Goal: Information Seeking & Learning: Learn about a topic

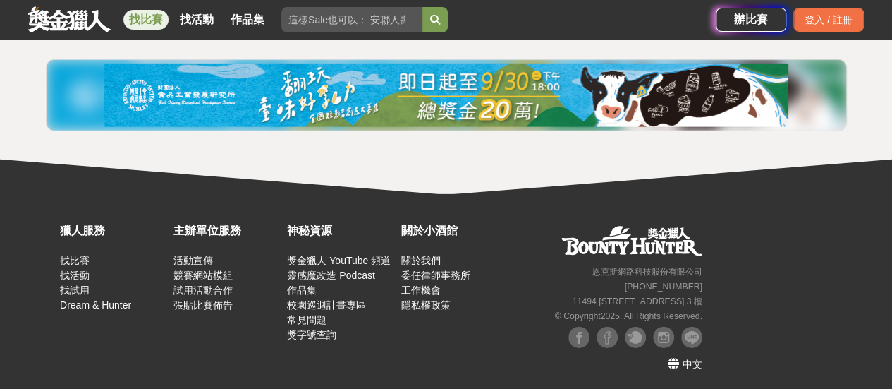
scroll to position [1973, 0]
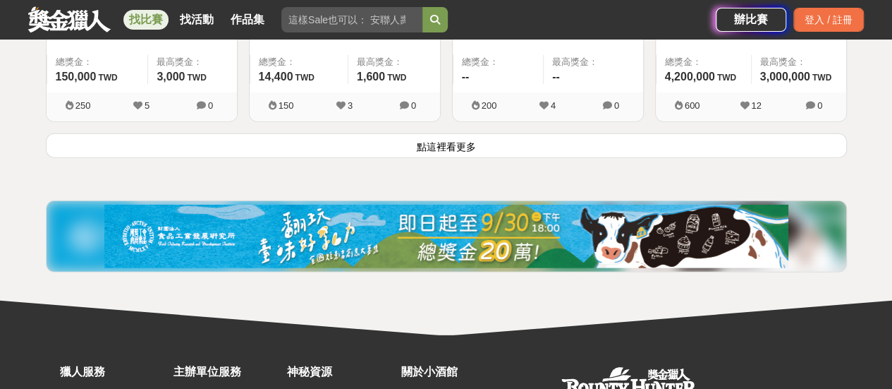
click at [470, 141] on button "點這裡看更多" at bounding box center [446, 145] width 801 height 25
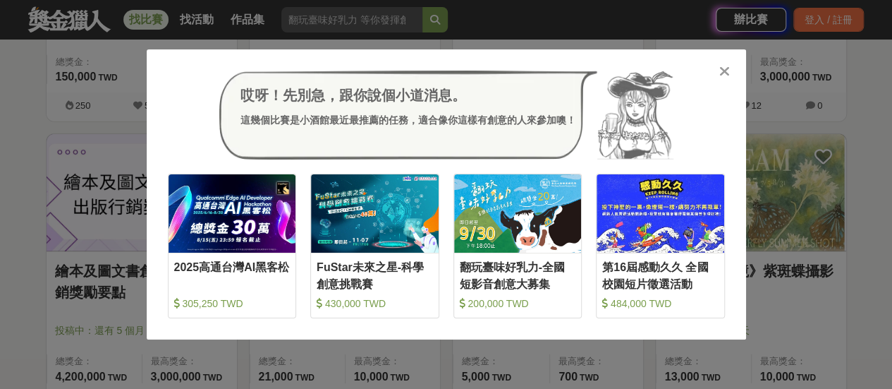
click at [66, 282] on div "哎呀！先別急，跟你說個小道消息。 這幾個比賽是小酒館最近最推薦的任務，適合像你這樣有創意的人來參加噢！ 收藏 2025高通台灣AI黑客松 305,250 TW…" at bounding box center [446, 194] width 892 height 389
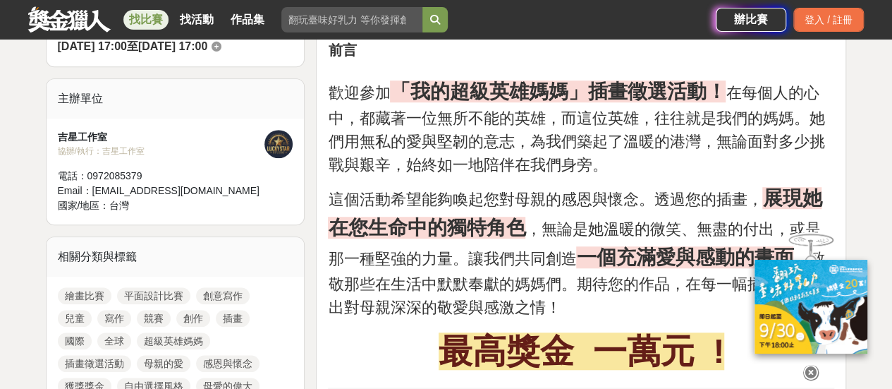
scroll to position [423, 0]
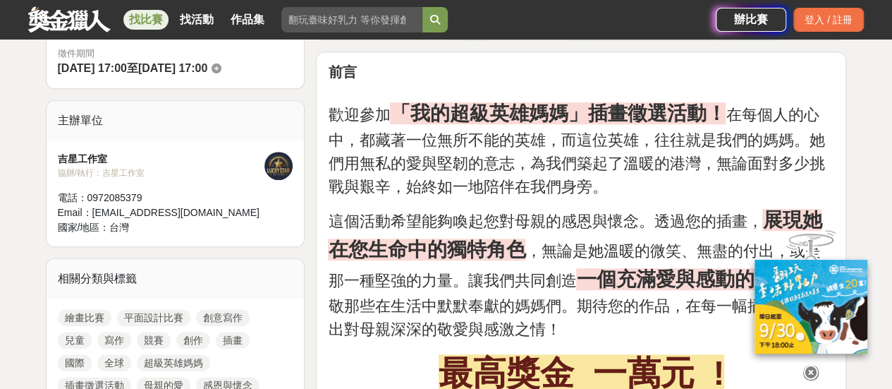
click at [274, 162] on div at bounding box center [279, 166] width 28 height 28
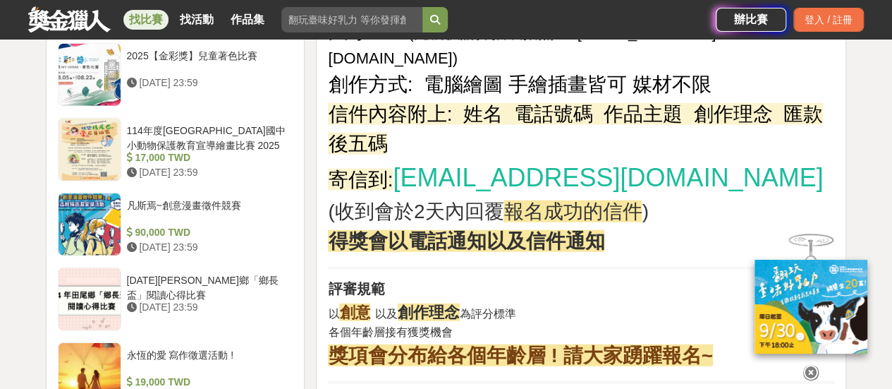
scroll to position [1623, 0]
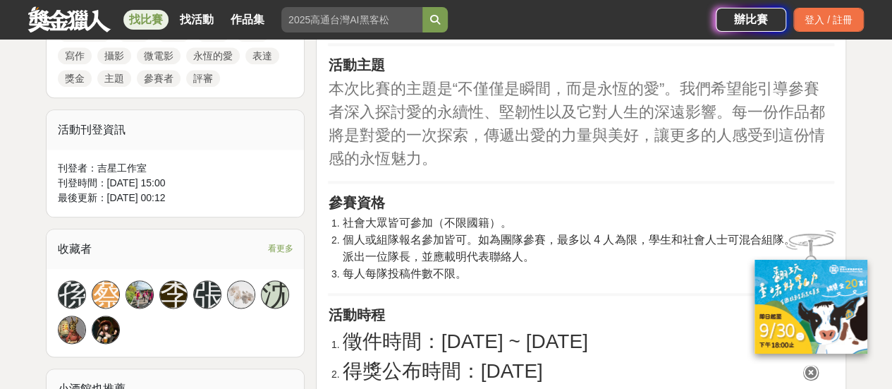
scroll to position [776, 0]
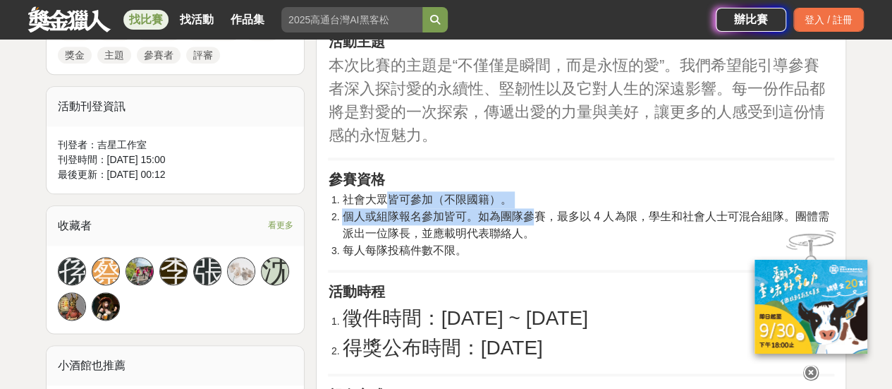
drag, startPoint x: 387, startPoint y: 234, endPoint x: 538, endPoint y: 245, distance: 151.4
click at [538, 245] on ol "社會大眾皆可參加（不限國籍）。 個人或組隊報名參加皆可。如為團隊參賽，最多以 4 人為限，學生和社會人士可混合組隊。團體需派出一位隊長，並應載明代表聯絡人。 …" at bounding box center [581, 225] width 507 height 68
click at [538, 239] on span "個人或組隊報名參加皆可。如為團隊參賽，最多以 4 人為限，學生和社會人士可混合組隊。團體需派出一位隊長，並應載明代表聯絡人。" at bounding box center [585, 224] width 487 height 29
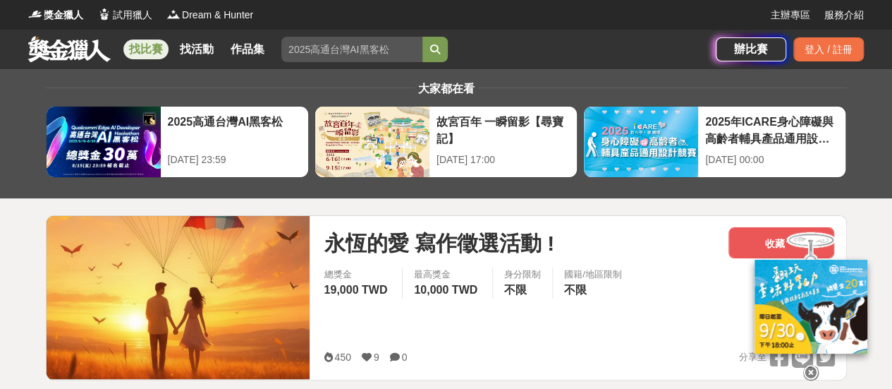
scroll to position [353, 0]
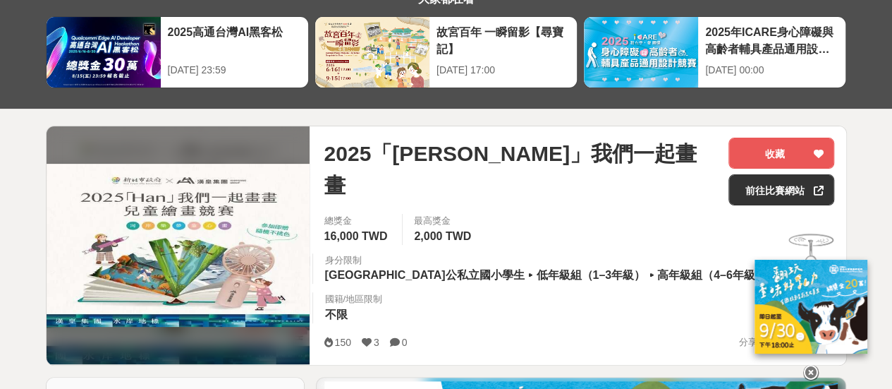
scroll to position [141, 0]
